Goal: Find specific page/section: Find specific page/section

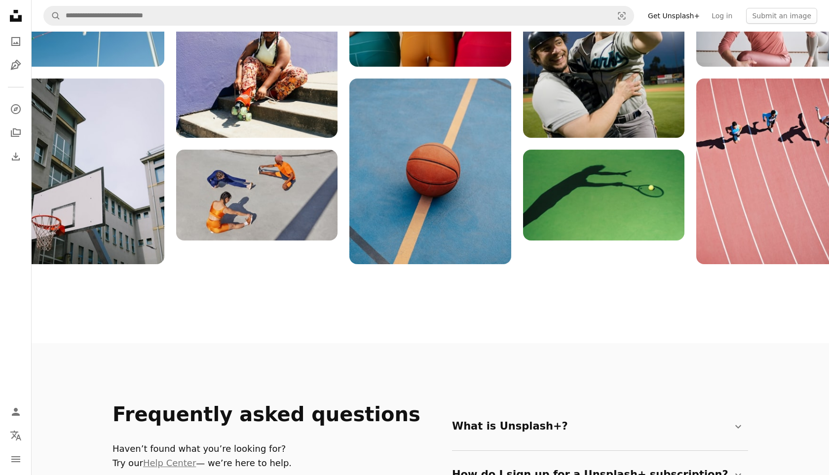
scroll to position [1147, 0]
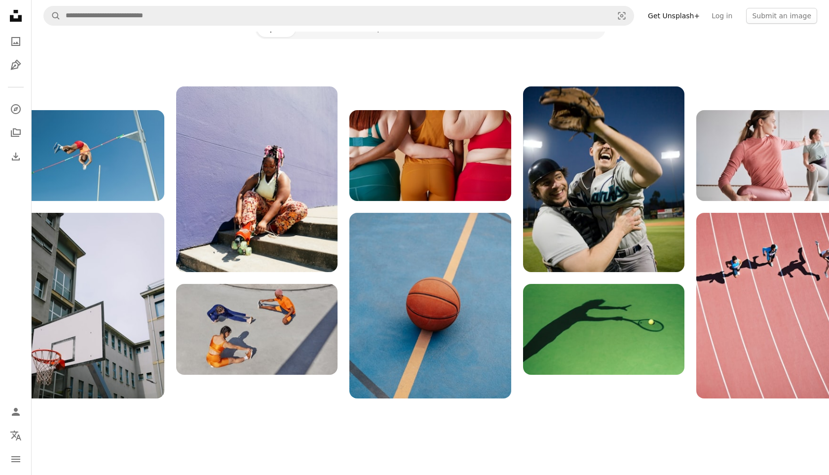
click at [19, 21] on icon at bounding box center [16, 16] width 12 height 12
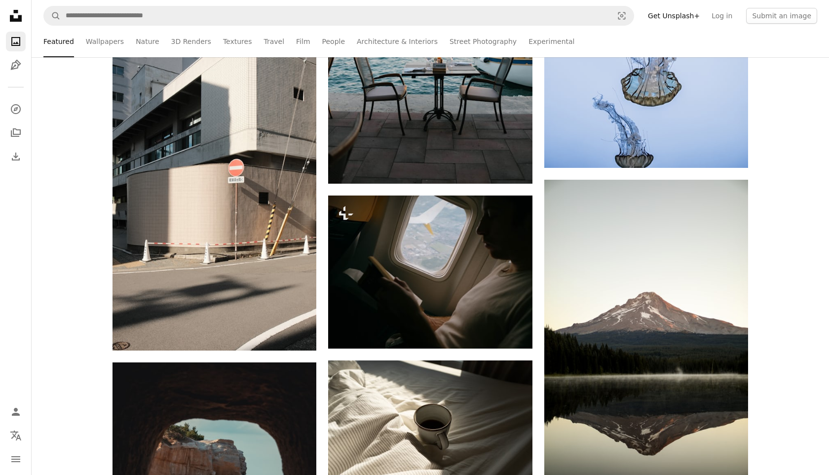
scroll to position [0, 0]
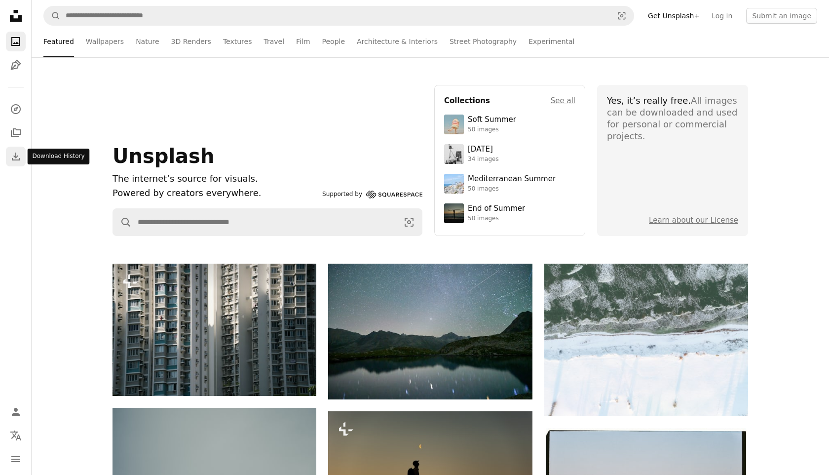
click at [17, 151] on icon "Download" at bounding box center [16, 157] width 12 height 12
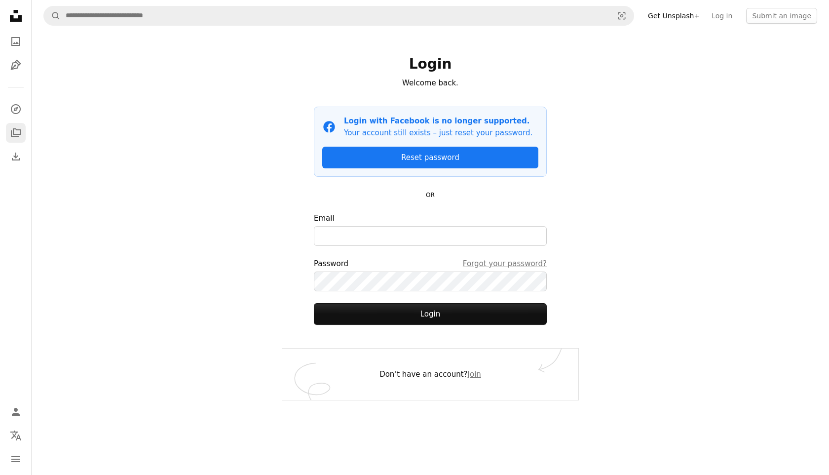
click at [12, 135] on icon "A stack of folders" at bounding box center [16, 133] width 12 height 12
click at [15, 161] on icon "Download" at bounding box center [16, 157] width 12 height 12
click at [786, 114] on div "A magnifying glass Visual search Get Unsplash+ Log in Submit an image Login Wel…" at bounding box center [431, 237] width 798 height 475
